Goal: Complete application form

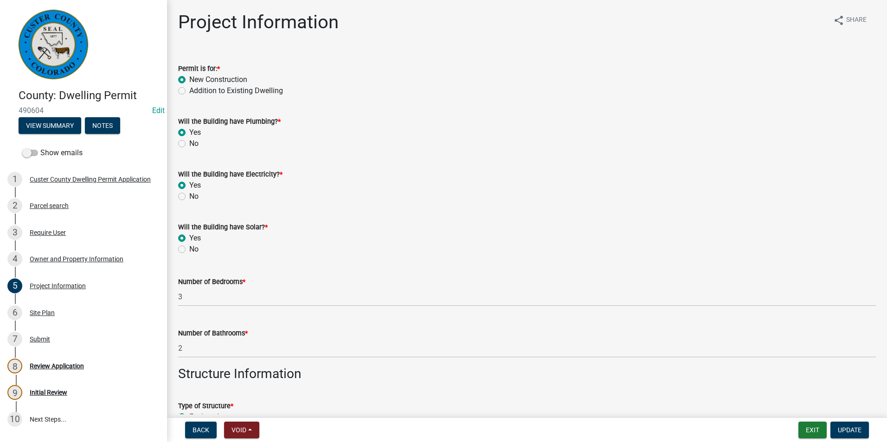
select select "CO"
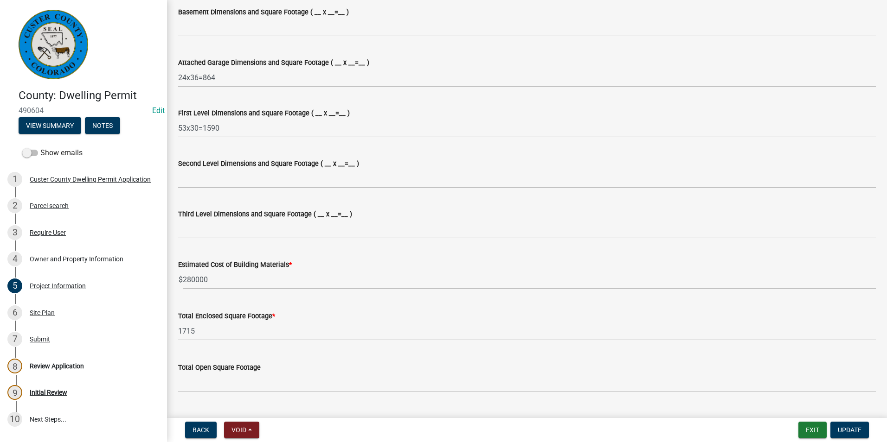
scroll to position [603, 0]
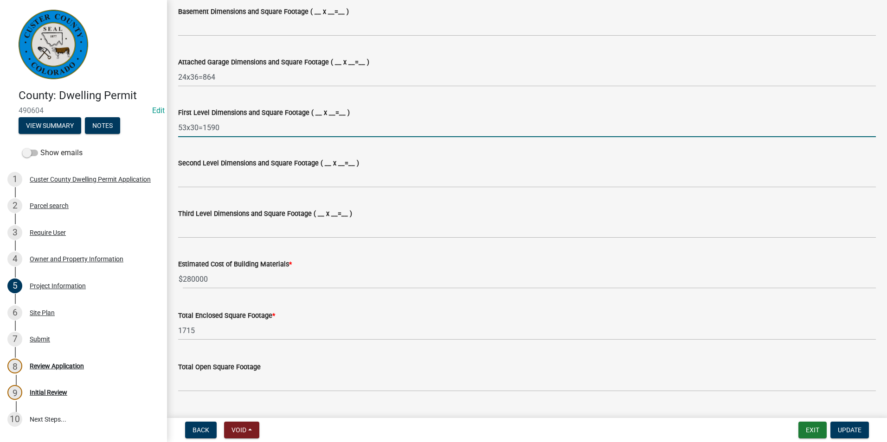
click at [265, 123] on input "53x30=1590" at bounding box center [526, 127] width 697 height 19
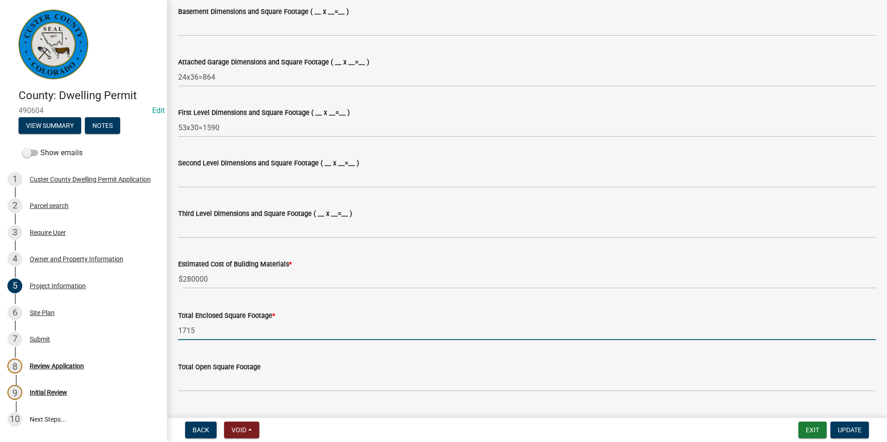
click at [203, 333] on input "1715" at bounding box center [526, 330] width 697 height 19
click at [218, 328] on input "1715" at bounding box center [526, 330] width 697 height 19
click at [217, 329] on input "1715" at bounding box center [526, 330] width 697 height 19
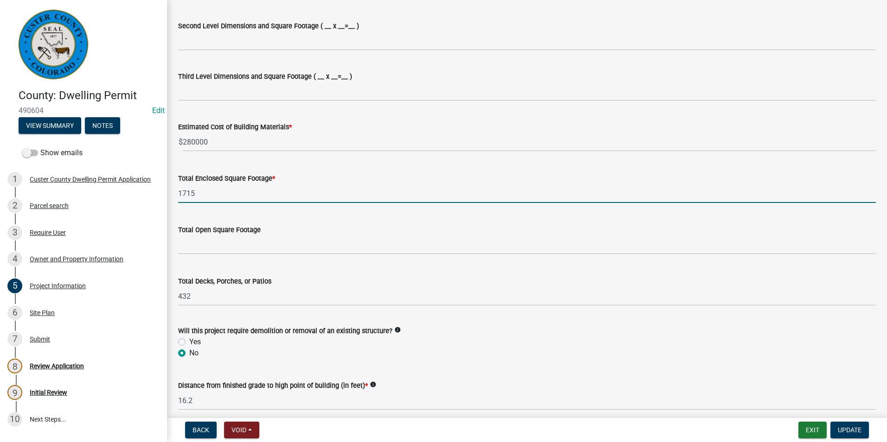
scroll to position [787, 0]
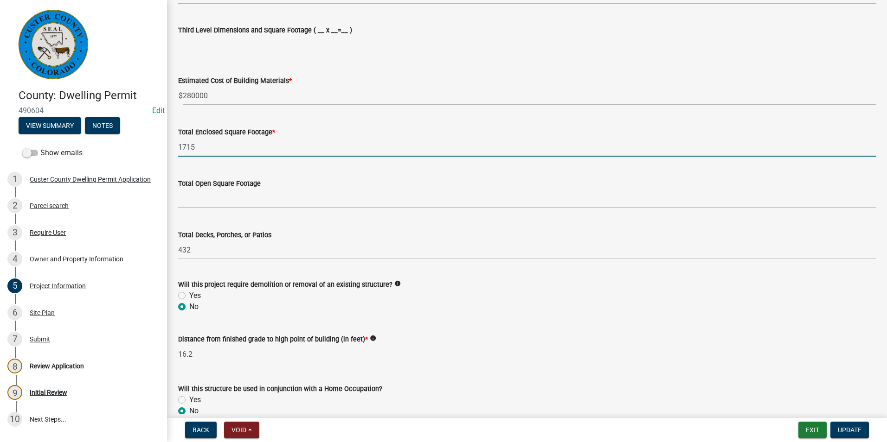
click at [212, 146] on input "1715" at bounding box center [526, 147] width 697 height 19
click at [45, 313] on div "Site Plan" at bounding box center [42, 313] width 25 height 6
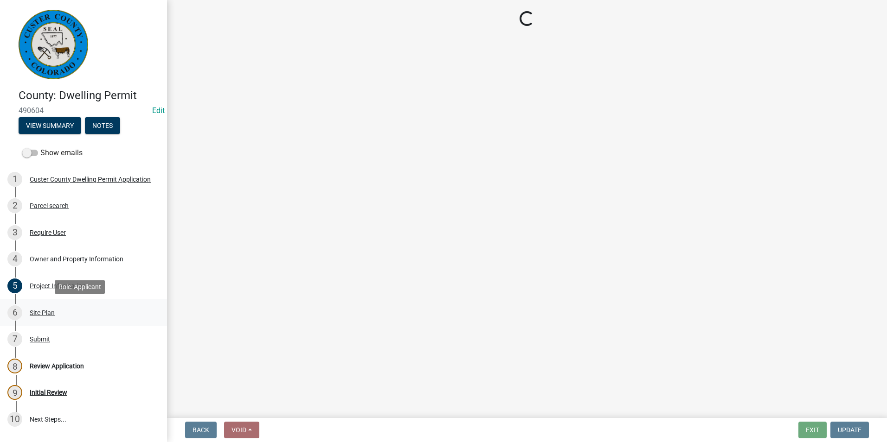
scroll to position [0, 0]
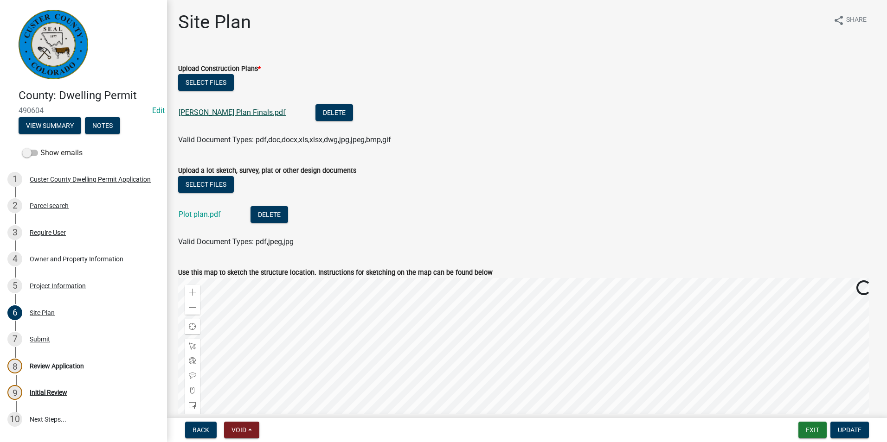
click at [236, 109] on link "[PERSON_NAME] Plan Finals.pdf" at bounding box center [232, 112] width 107 height 9
click at [59, 288] on div "Project Information" at bounding box center [58, 286] width 56 height 6
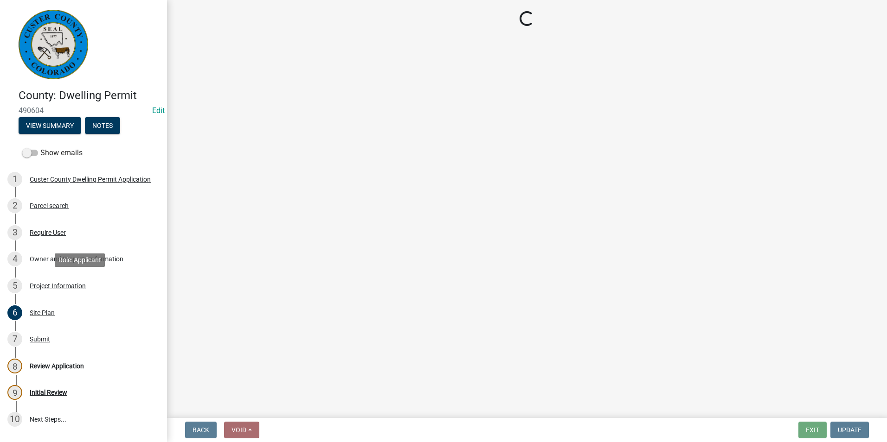
select select "CO"
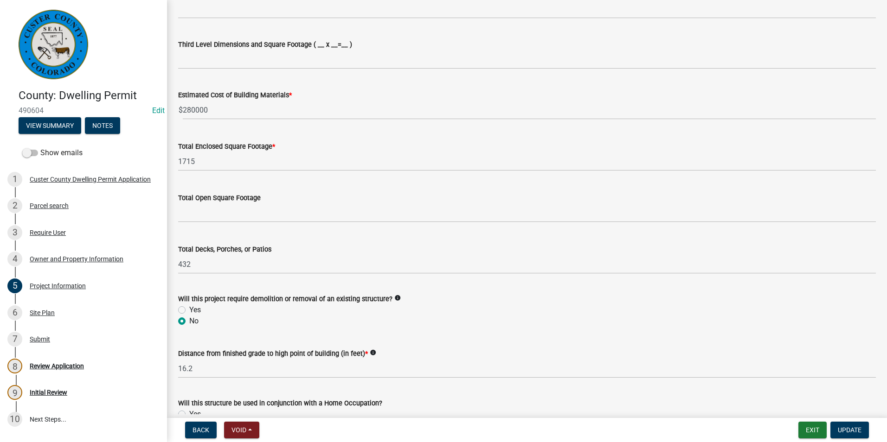
scroll to position [788, 0]
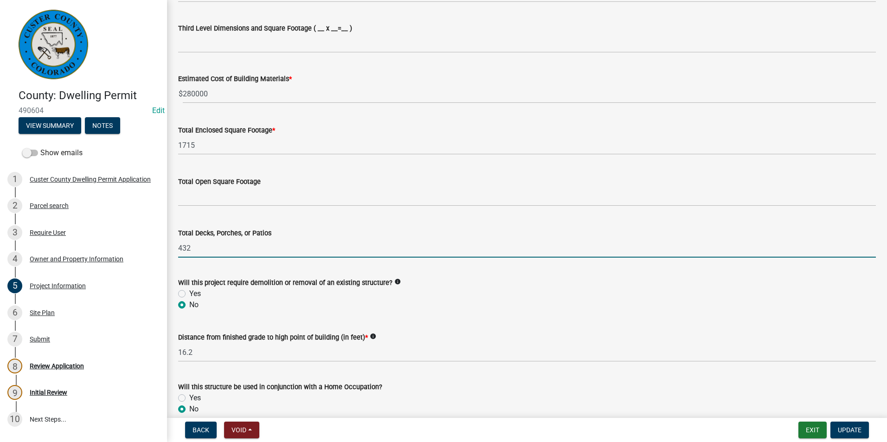
click at [244, 257] on input "432" at bounding box center [526, 248] width 697 height 19
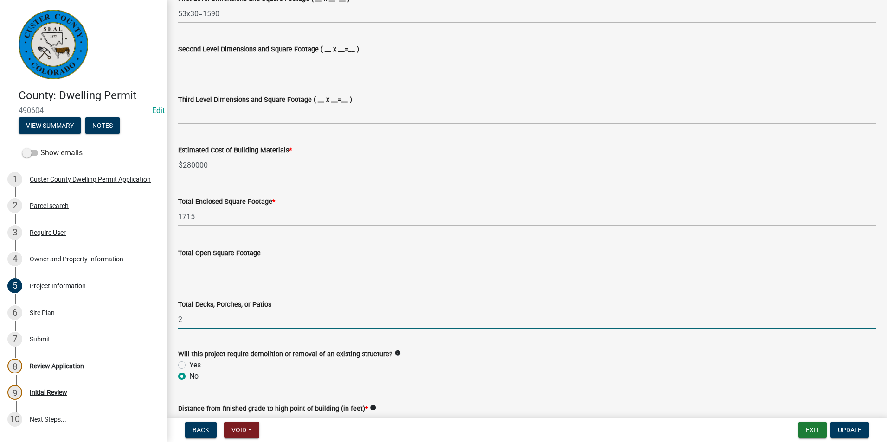
scroll to position [696, 0]
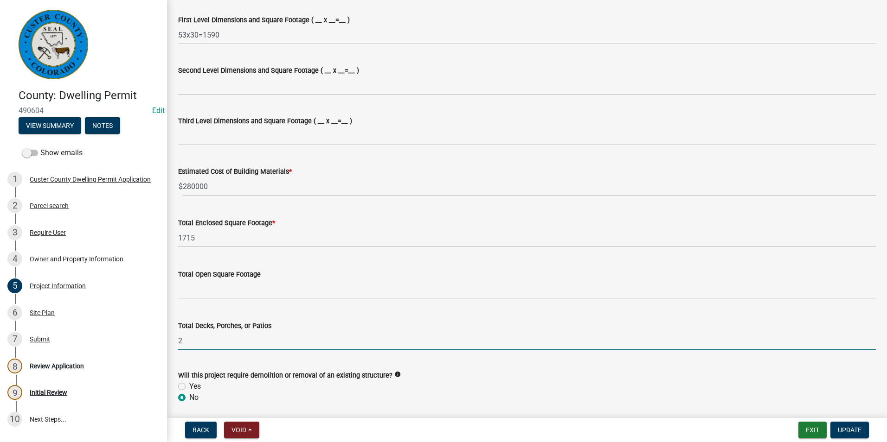
type input "2"
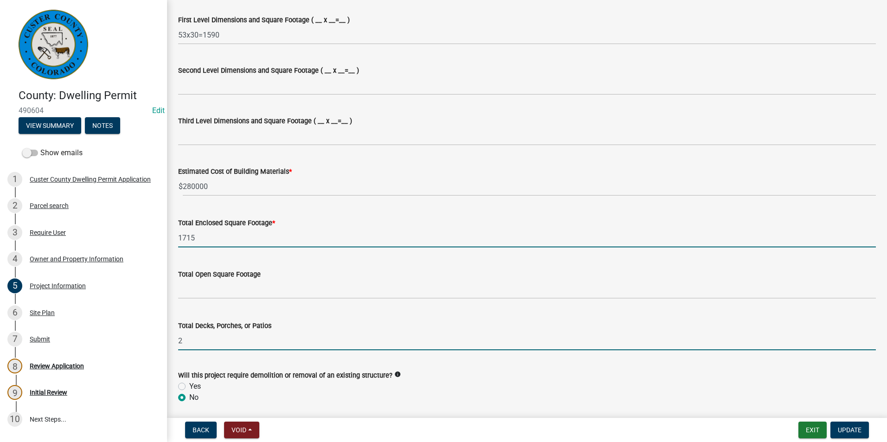
click at [256, 238] on input "1715" at bounding box center [526, 238] width 697 height 19
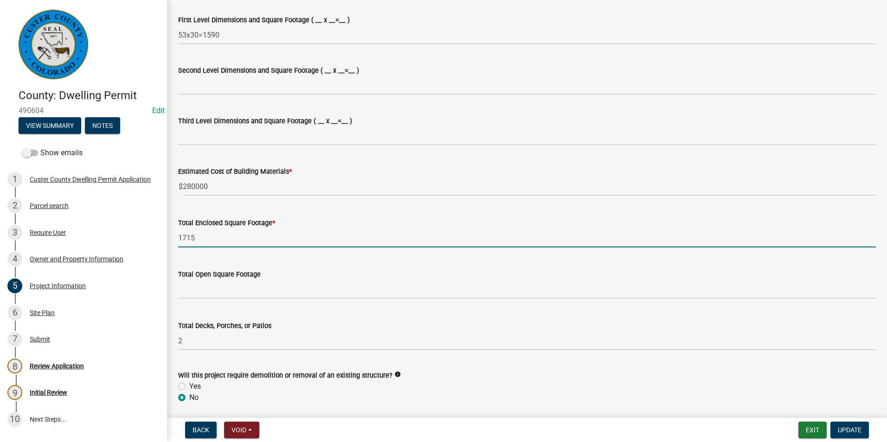
drag, startPoint x: 253, startPoint y: 244, endPoint x: 258, endPoint y: 239, distance: 6.9
click at [258, 239] on input "1715" at bounding box center [526, 238] width 697 height 19
click at [250, 240] on input "1715" at bounding box center [526, 238] width 697 height 19
click at [252, 237] on input "1715" at bounding box center [526, 238] width 697 height 19
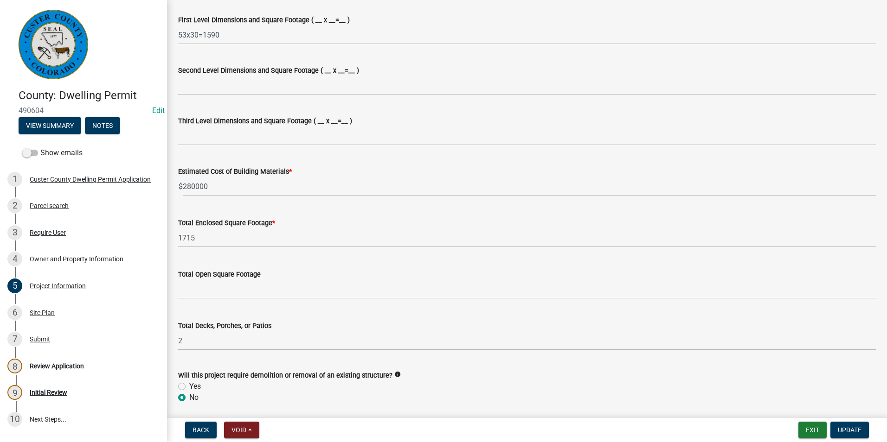
click at [238, 331] on div "Total Decks, Porches, or Patios" at bounding box center [526, 325] width 697 height 11
click at [277, 326] on div "Total Decks, Porches, or Patios" at bounding box center [526, 325] width 697 height 11
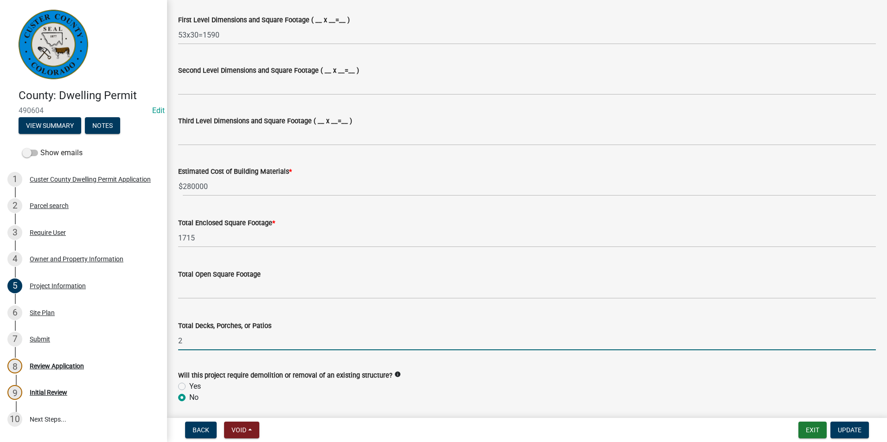
click at [266, 339] on input "2" at bounding box center [526, 341] width 697 height 19
click at [237, 344] on input "2" at bounding box center [526, 341] width 697 height 19
click at [260, 341] on input "2" at bounding box center [526, 341] width 697 height 19
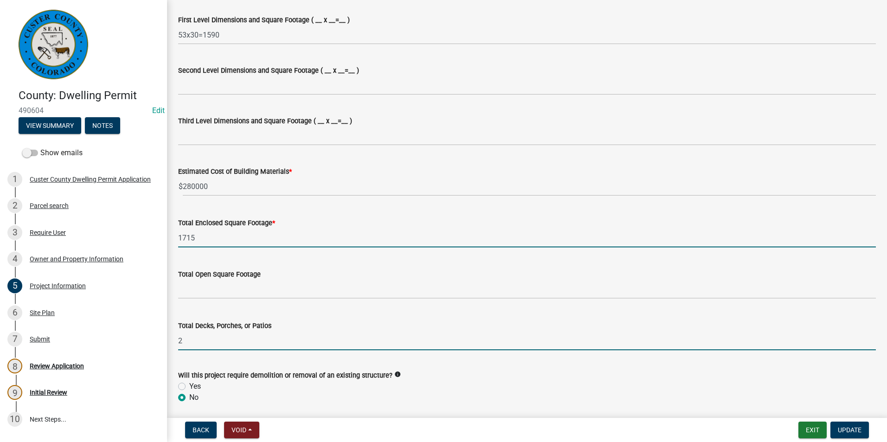
click at [240, 236] on input "1715" at bounding box center [526, 238] width 697 height 19
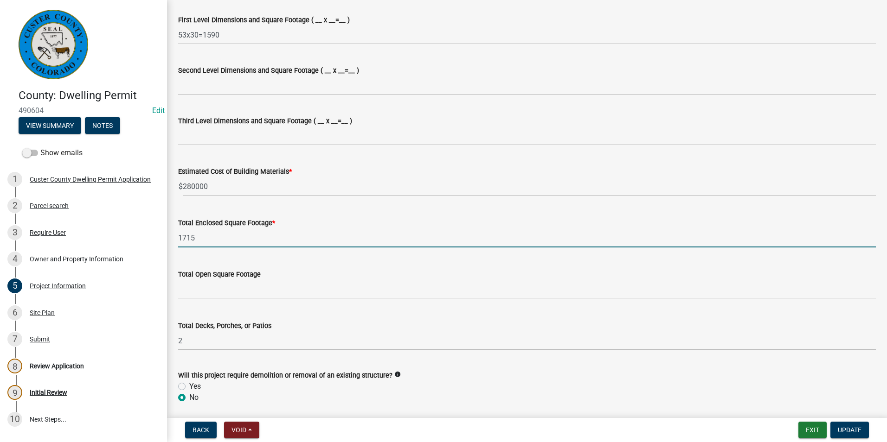
click at [240, 236] on input "1715" at bounding box center [526, 238] width 697 height 19
click at [239, 238] on input "2454" at bounding box center [526, 238] width 697 height 19
type input "2454"
click at [301, 225] on div "Total Enclosed Square Footage *" at bounding box center [526, 223] width 697 height 11
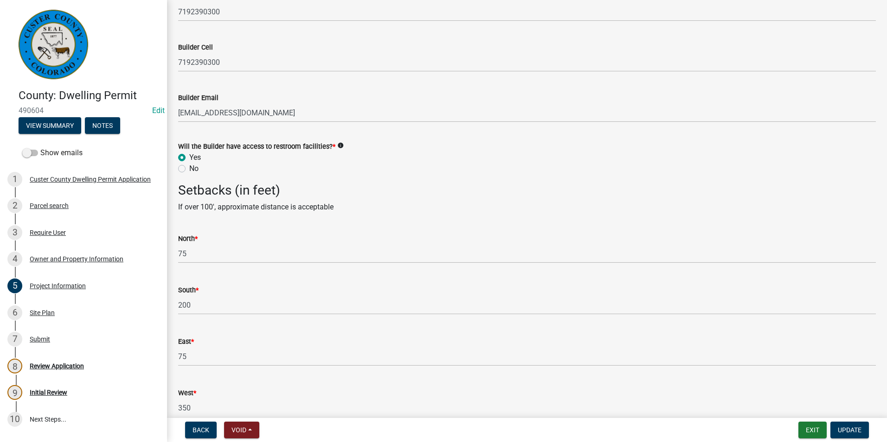
scroll to position [1621, 0]
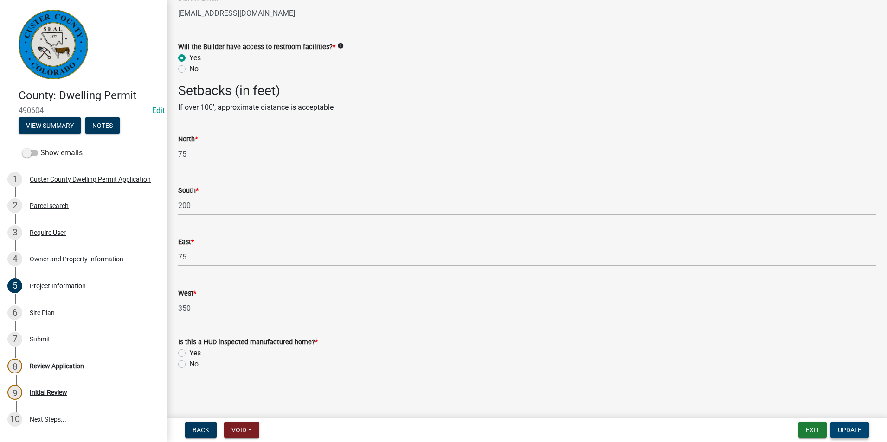
click at [860, 435] on button "Update" at bounding box center [849, 430] width 38 height 17
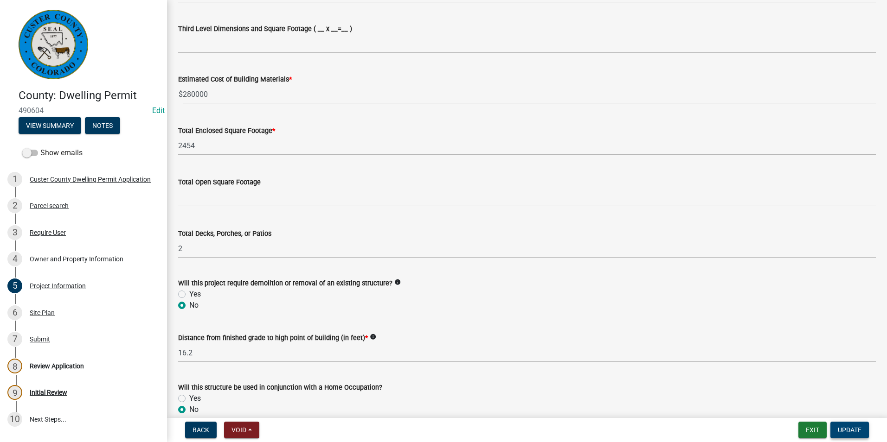
scroll to position [787, 0]
click at [854, 430] on span "Update" at bounding box center [850, 430] width 24 height 7
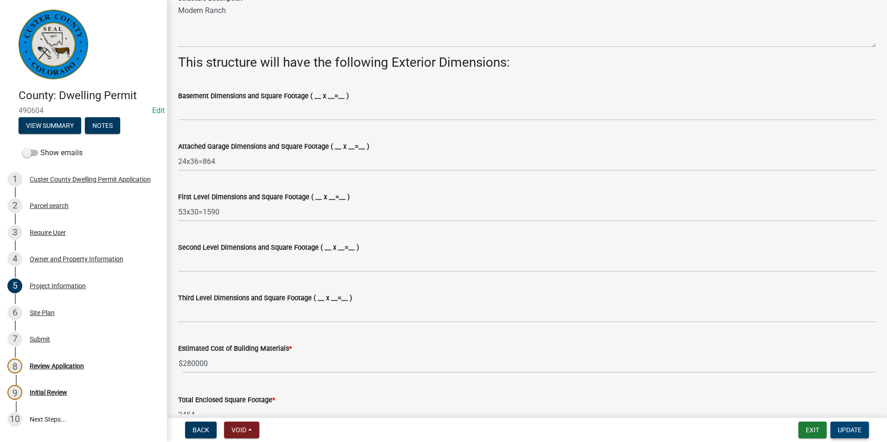
scroll to position [649, 0]
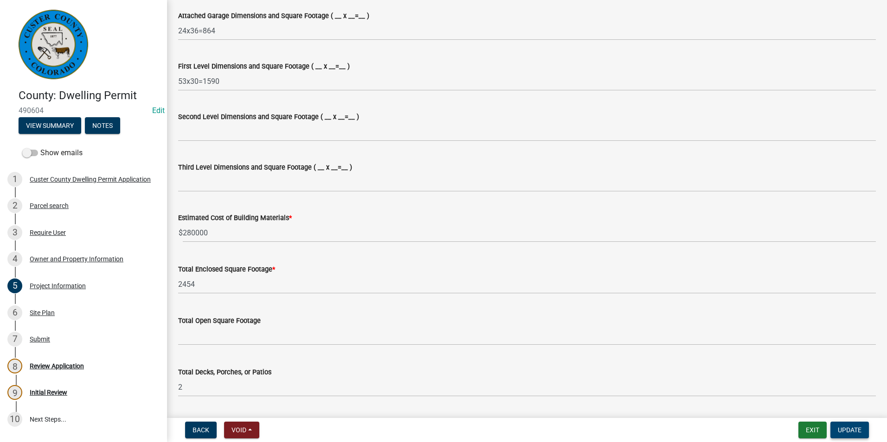
click at [856, 429] on span "Update" at bounding box center [850, 430] width 24 height 7
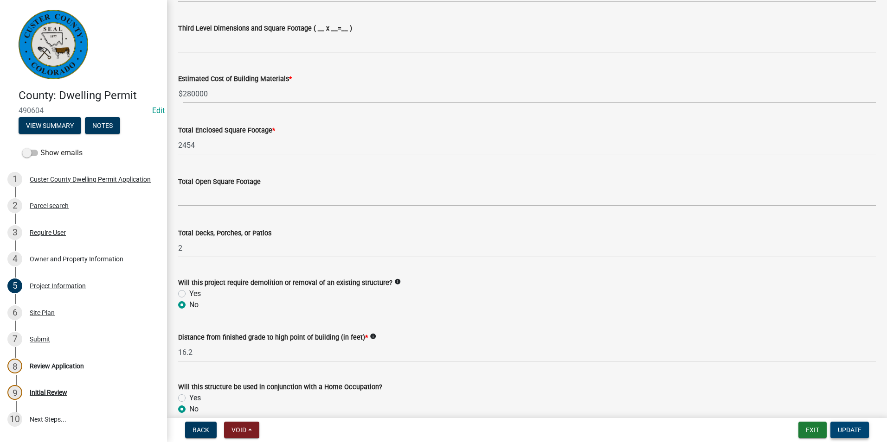
scroll to position [835, 0]
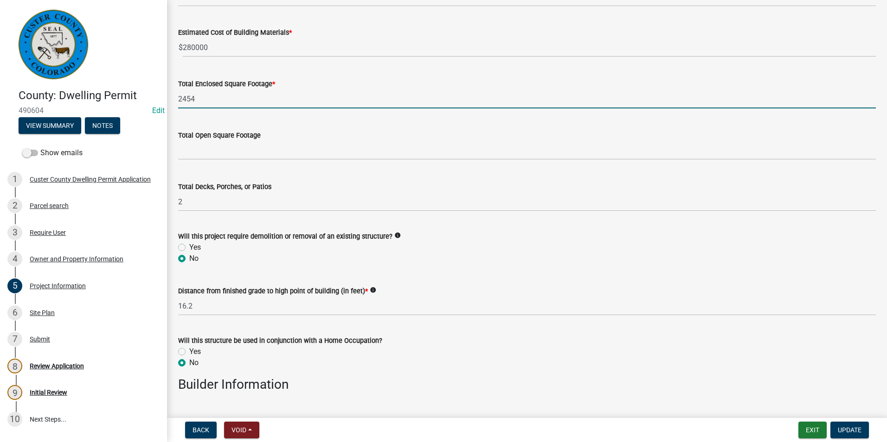
click at [214, 102] on input "2454" at bounding box center [526, 99] width 697 height 19
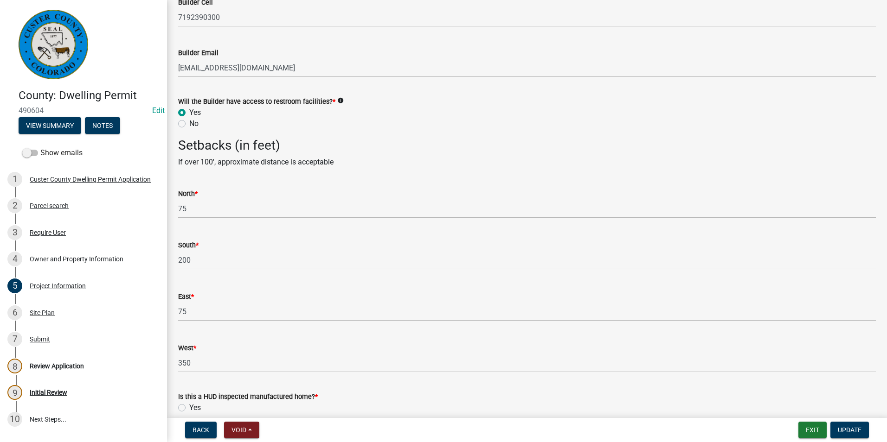
scroll to position [1640, 0]
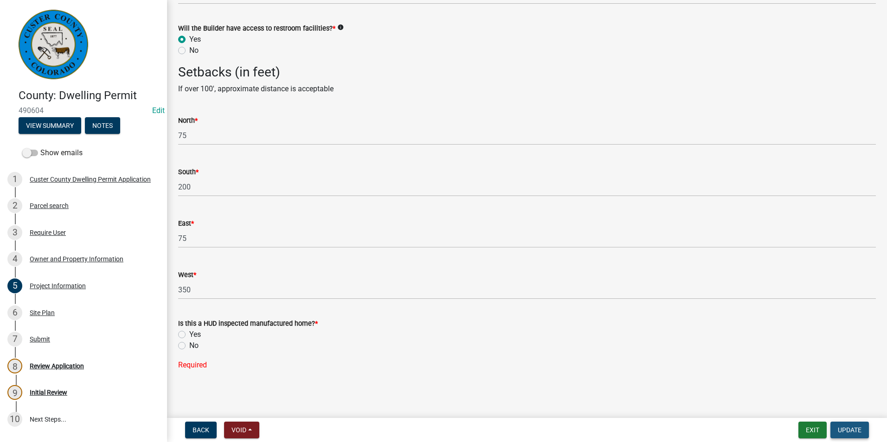
click at [853, 428] on span "Update" at bounding box center [850, 430] width 24 height 7
click at [850, 433] on span "Update" at bounding box center [850, 430] width 24 height 7
click at [189, 347] on label "No" at bounding box center [193, 345] width 9 height 11
click at [189, 346] on input "No" at bounding box center [192, 343] width 6 height 6
radio input "true"
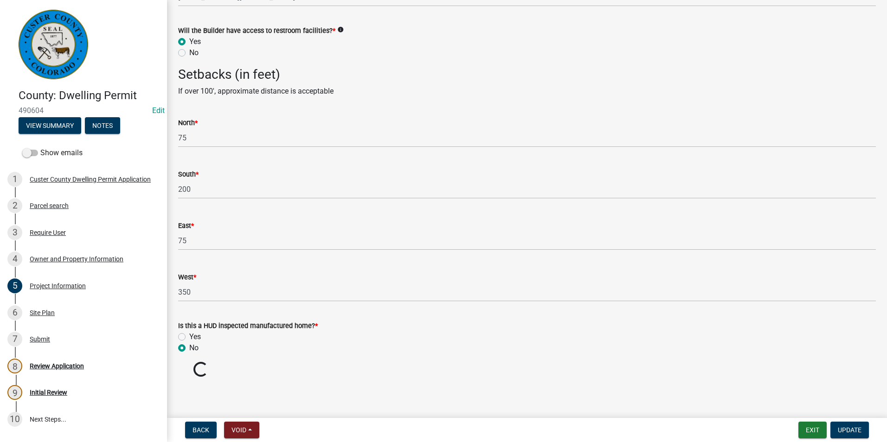
scroll to position [1621, 0]
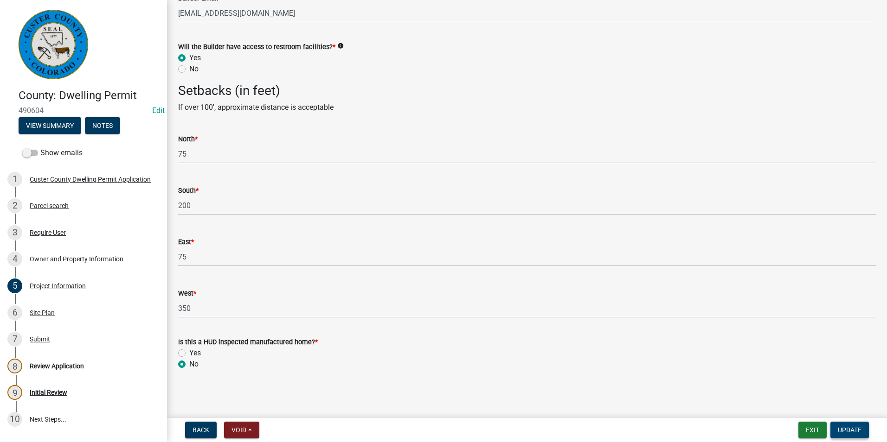
click at [855, 438] on button "Update" at bounding box center [849, 430] width 38 height 17
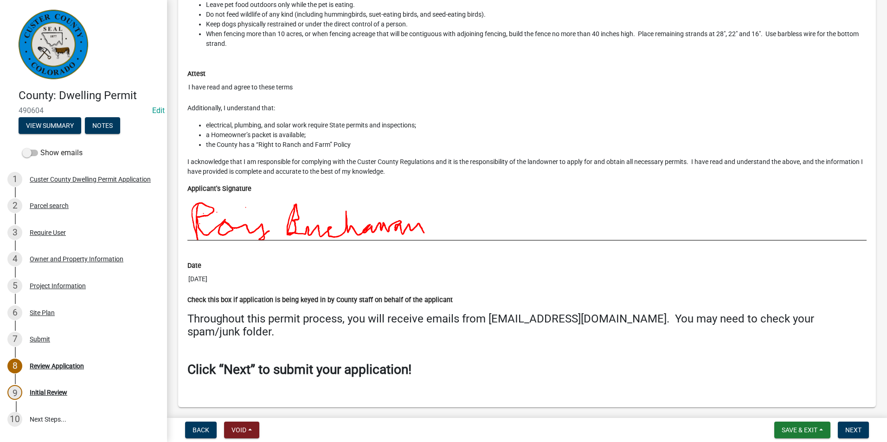
scroll to position [4323, 0]
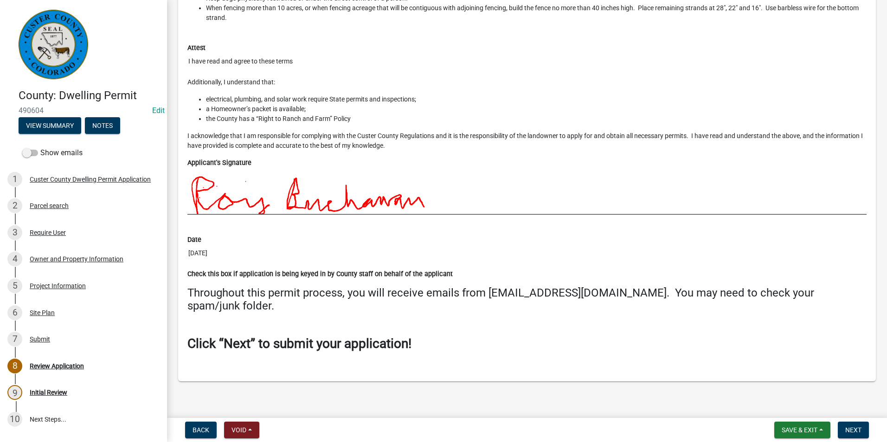
click at [589, 405] on main "Review Application share Share [GEOGRAPHIC_DATA] Dwelling Permit Application No…" at bounding box center [527, 207] width 720 height 415
click at [855, 434] on span "Next" at bounding box center [853, 430] width 16 height 7
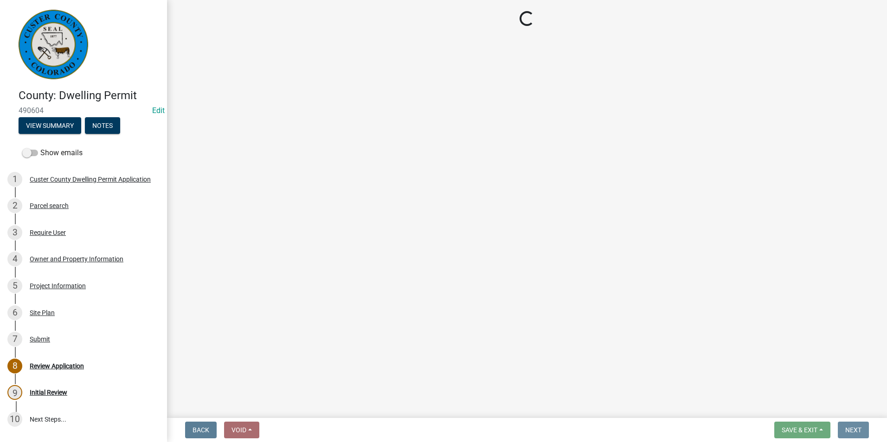
scroll to position [0, 0]
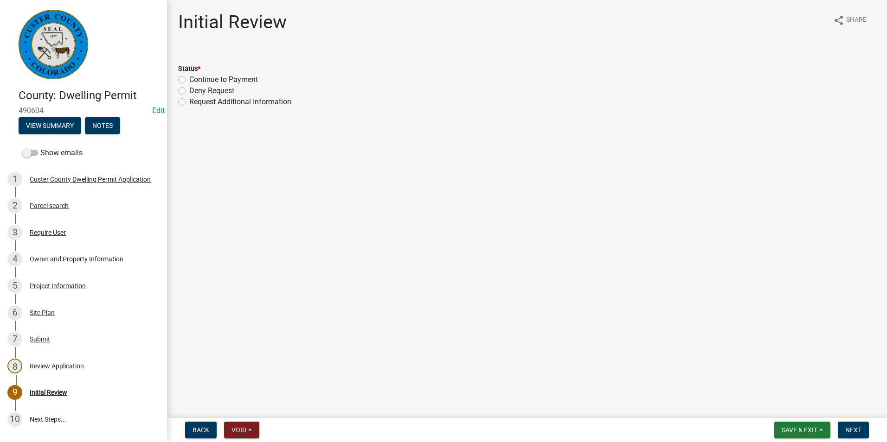
click at [189, 80] on label "Continue to Payment" at bounding box center [223, 79] width 69 height 11
click at [189, 80] on input "Continue to Payment" at bounding box center [192, 77] width 6 height 6
radio input "true"
click at [630, 307] on main "Initial Review share Share Status * Continue to Payment Deny Request Request Ad…" at bounding box center [527, 207] width 720 height 415
click at [862, 433] on button "Next" at bounding box center [853, 430] width 31 height 17
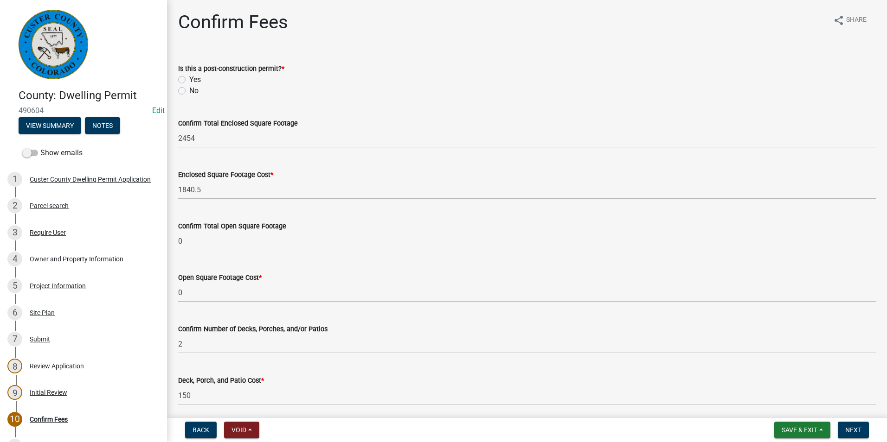
click at [189, 90] on label "No" at bounding box center [193, 90] width 9 height 11
click at [189, 90] on input "No" at bounding box center [192, 88] width 6 height 6
radio input "true"
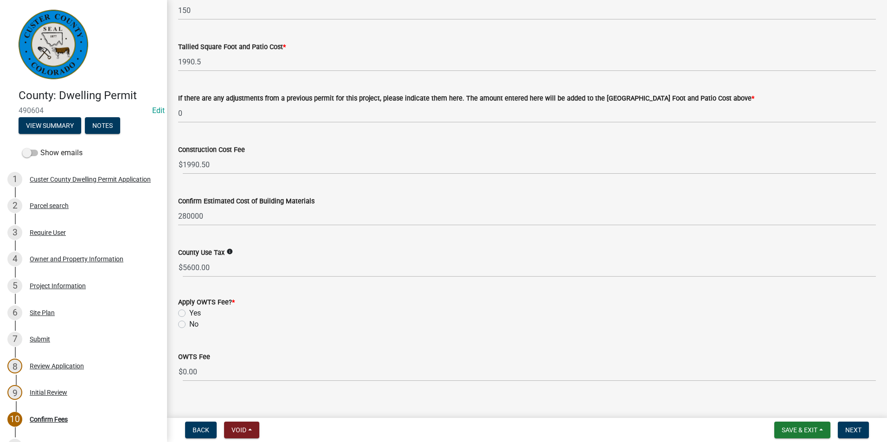
scroll to position [397, 0]
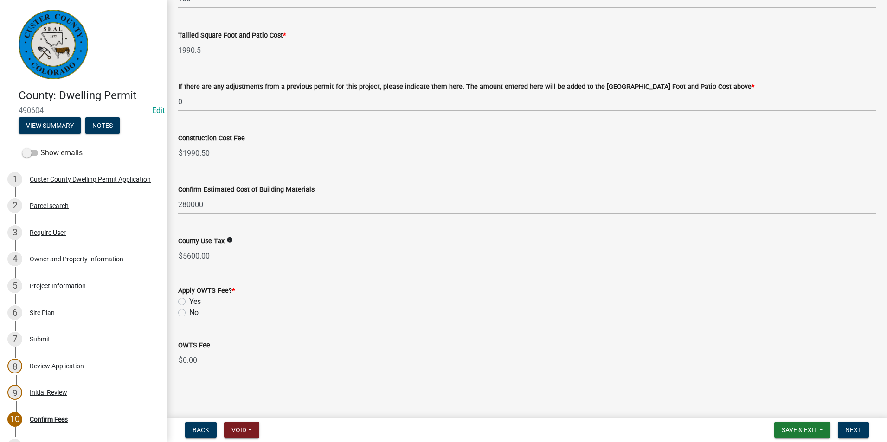
click at [189, 301] on label "Yes" at bounding box center [195, 301] width 12 height 11
click at [189, 301] on input "Yes" at bounding box center [192, 299] width 6 height 6
radio input "true"
click at [860, 428] on span "Next" at bounding box center [853, 430] width 16 height 7
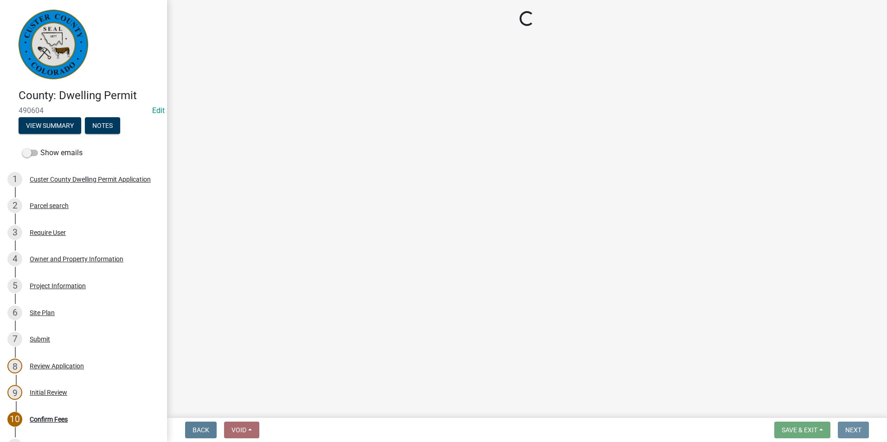
scroll to position [0, 0]
select select "3: 3"
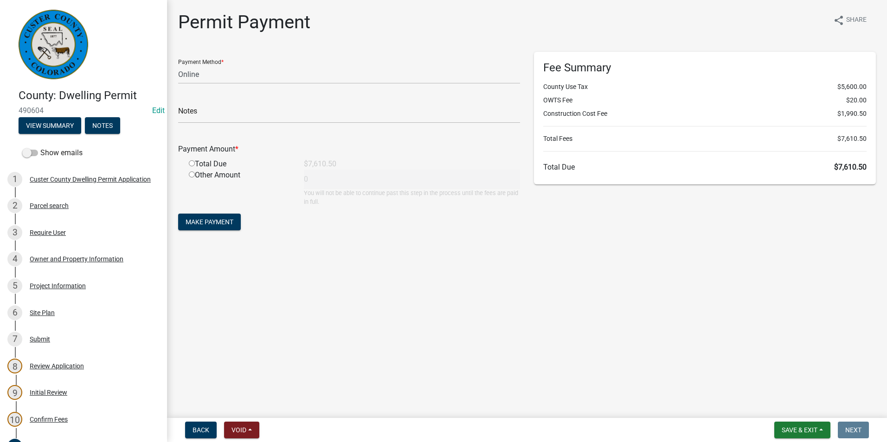
click at [303, 352] on main "Permit Payment share Share Payment Method * Credit Card POS Check Cash Online N…" at bounding box center [527, 207] width 720 height 415
click at [805, 431] on span "Save & Exit" at bounding box center [799, 430] width 36 height 7
click at [792, 411] on button "Save & Exit" at bounding box center [793, 406] width 74 height 22
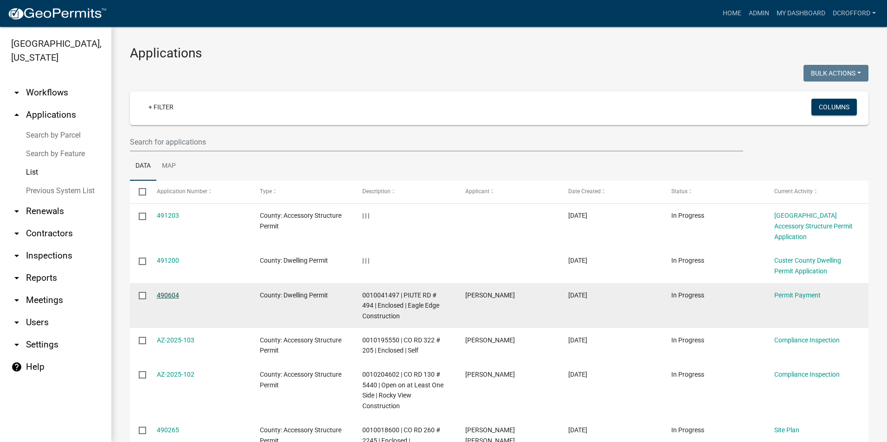
click at [177, 292] on link "490604" at bounding box center [168, 295] width 22 height 7
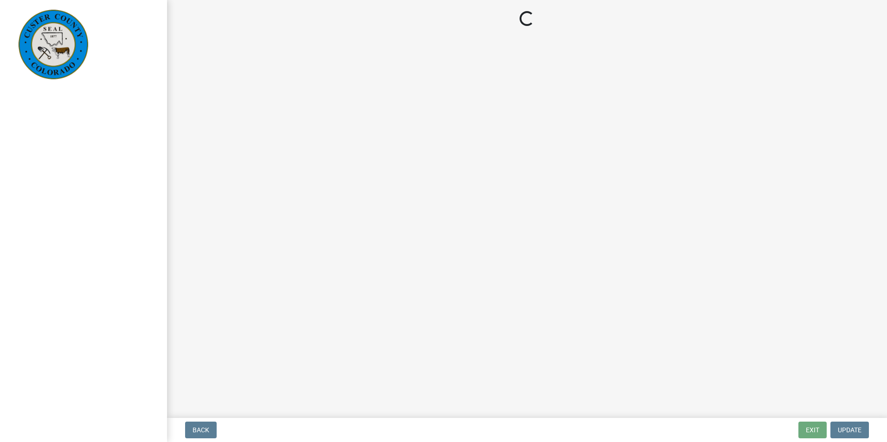
select select "3: 3"
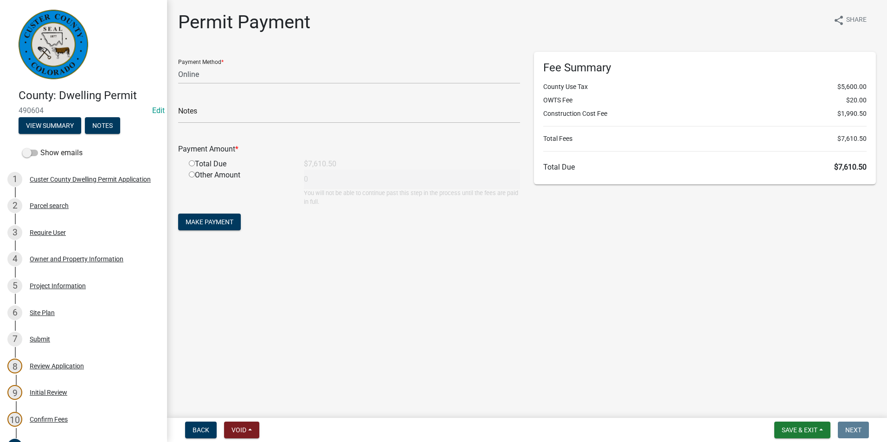
click at [593, 334] on main "Permit Payment share Share Payment Method * Credit Card POS Check Cash Online N…" at bounding box center [527, 207] width 720 height 415
click at [793, 430] on span "Save & Exit" at bounding box center [799, 430] width 36 height 7
click at [791, 411] on button "Save & Exit" at bounding box center [793, 406] width 74 height 22
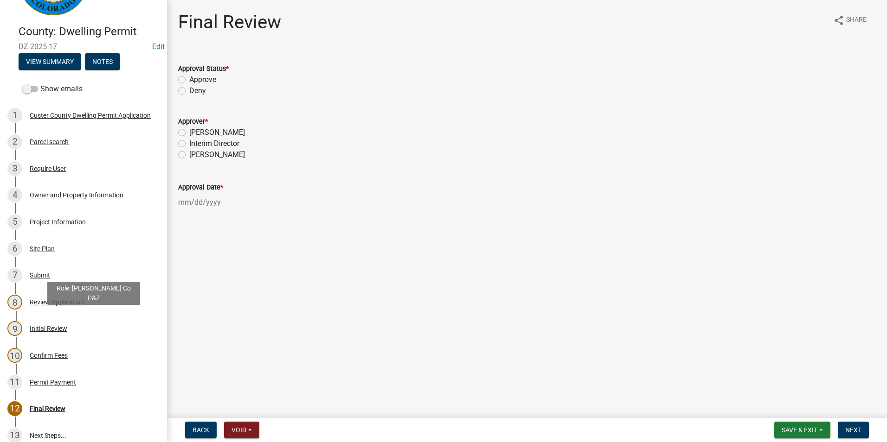
scroll to position [186, 0]
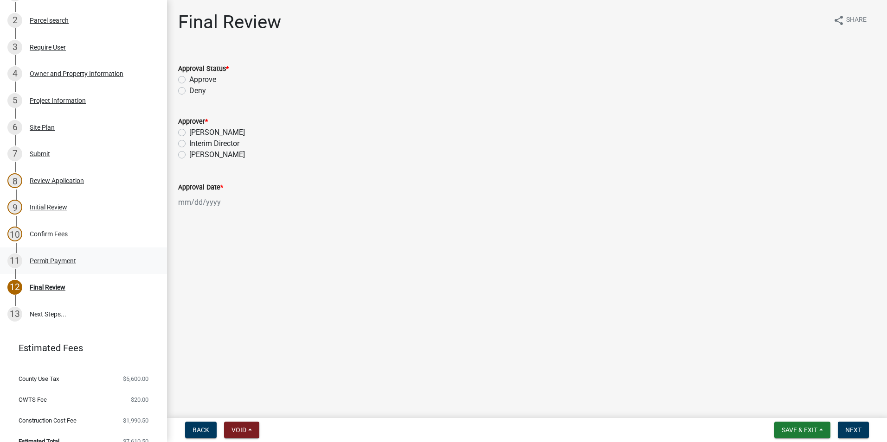
click at [47, 261] on div "Permit Payment" at bounding box center [53, 261] width 46 height 6
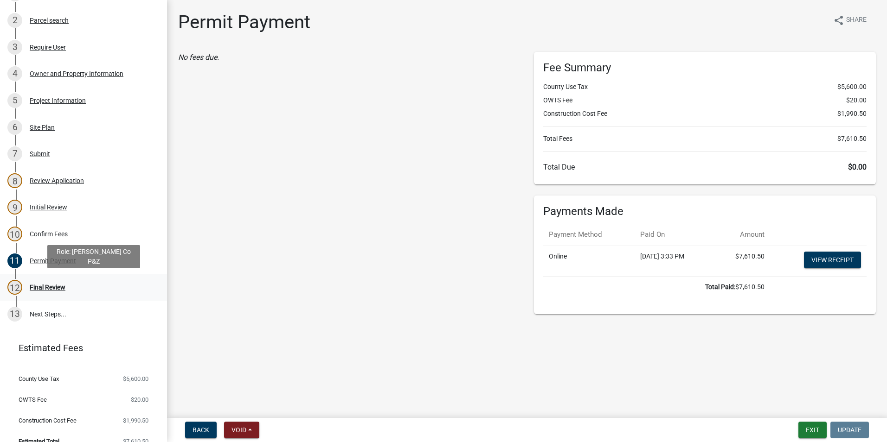
click at [59, 285] on div "Final Review" at bounding box center [48, 287] width 36 height 6
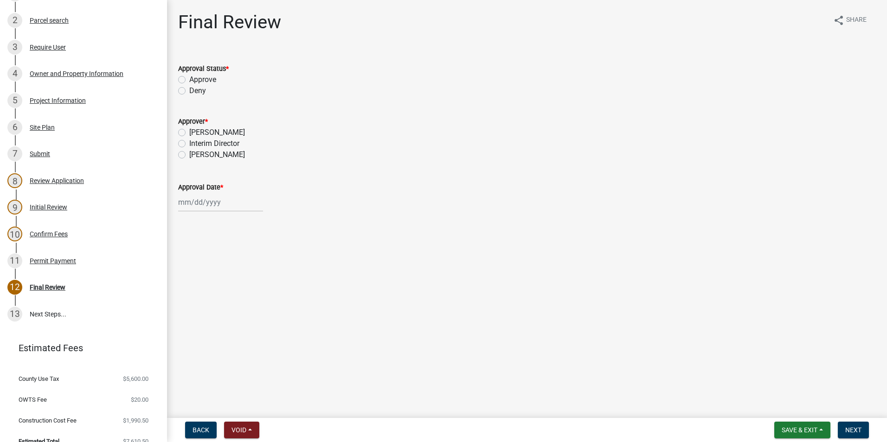
click at [174, 78] on div "Approval Status * Approve Deny" at bounding box center [526, 74] width 711 height 45
click at [189, 77] on label "Approve" at bounding box center [202, 79] width 27 height 11
click at [189, 77] on input "Approve" at bounding box center [192, 77] width 6 height 6
radio input "true"
click at [189, 156] on label "Sheyenne Shy" at bounding box center [217, 154] width 56 height 11
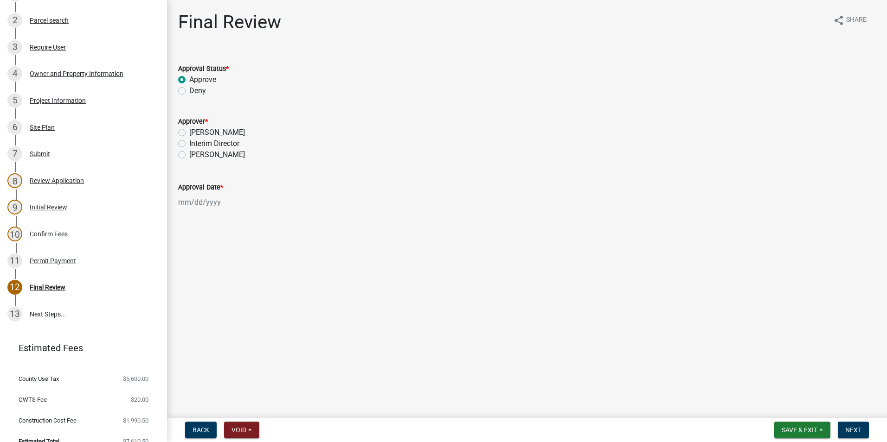
click at [189, 155] on input "Sheyenne Shy" at bounding box center [192, 152] width 6 height 6
radio input "true"
click at [194, 200] on div at bounding box center [220, 202] width 85 height 19
select select "10"
select select "2025"
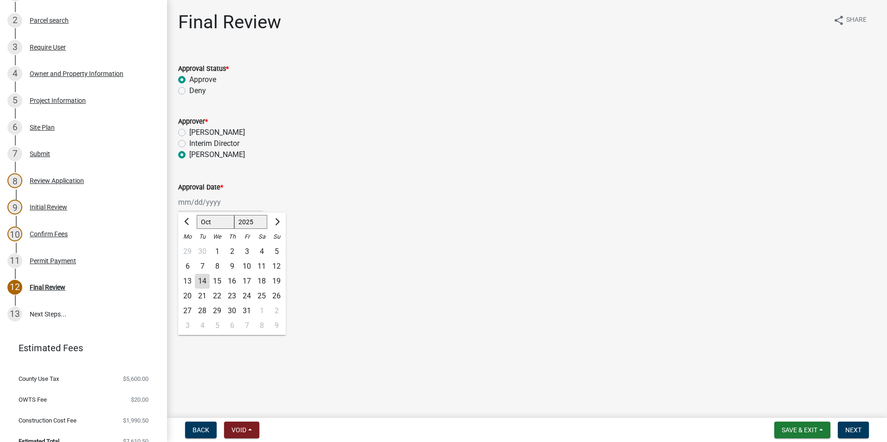
click at [201, 279] on div "14" at bounding box center [202, 281] width 15 height 15
type input "10/14/2025"
click at [856, 429] on span "Next" at bounding box center [853, 430] width 16 height 7
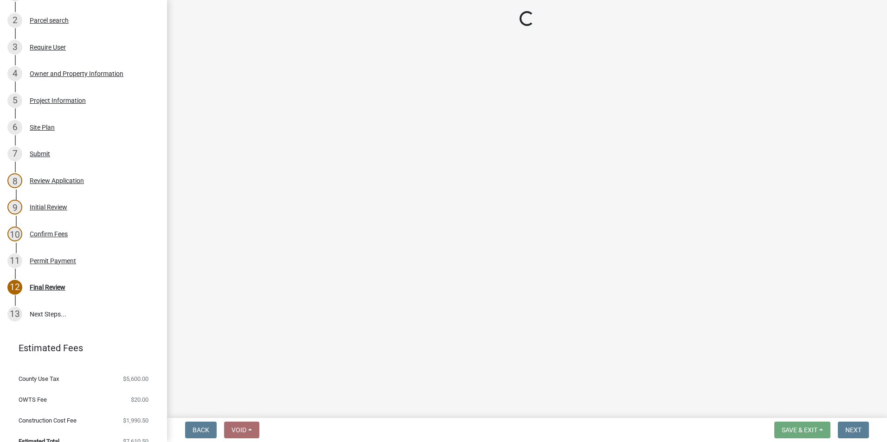
scroll to position [266, 0]
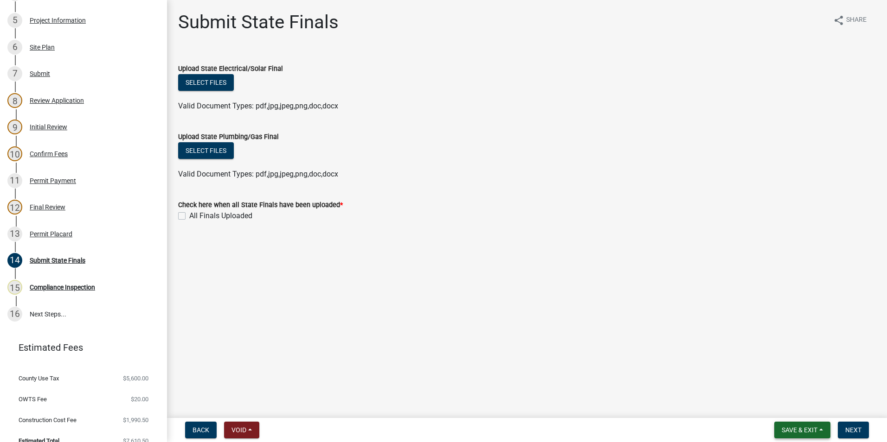
click at [792, 427] on span "Save & Exit" at bounding box center [799, 430] width 36 height 7
click at [794, 408] on button "Save & Exit" at bounding box center [793, 406] width 74 height 22
